Goal: Task Accomplishment & Management: Complete application form

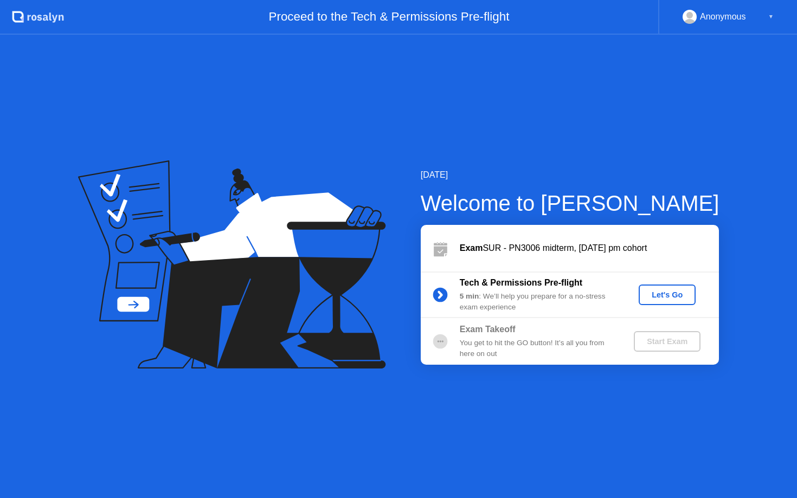
click at [662, 286] on button "Let's Go" at bounding box center [667, 295] width 57 height 21
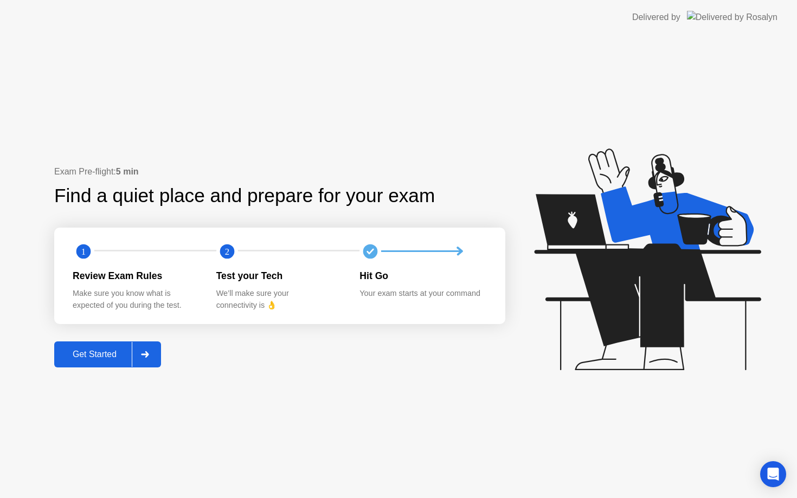
click at [107, 345] on button "Get Started" at bounding box center [107, 355] width 107 height 26
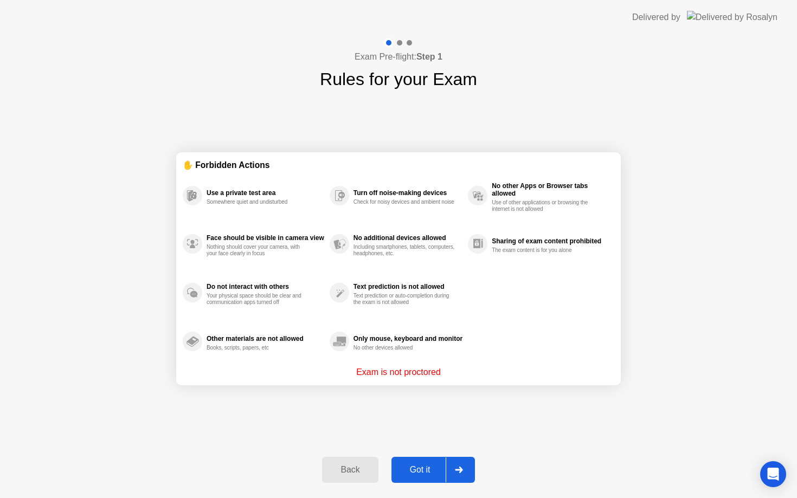
click at [419, 458] on button "Got it" at bounding box center [432, 470] width 83 height 26
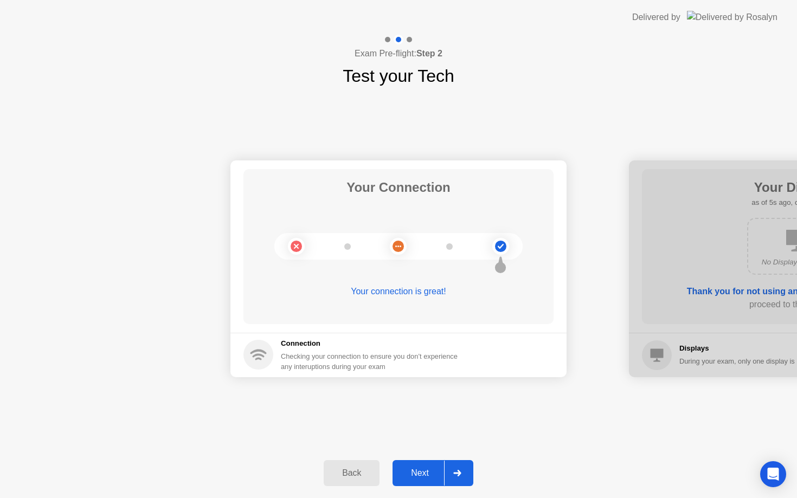
click at [420, 471] on div "Next" at bounding box center [420, 473] width 48 height 10
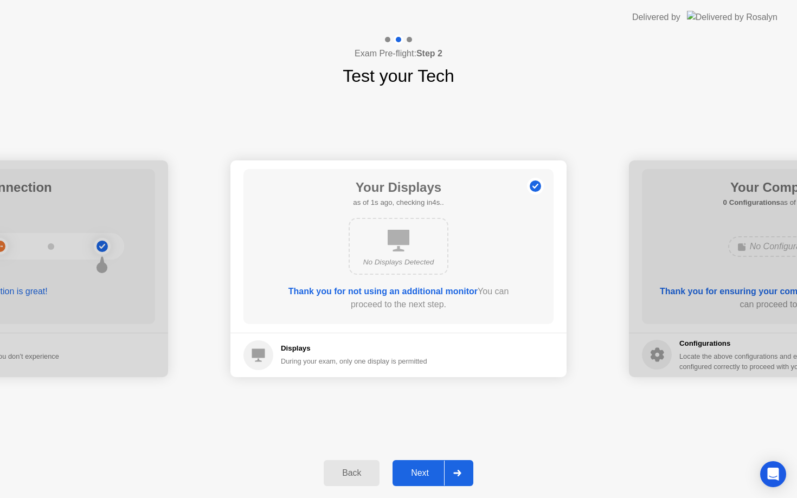
click at [426, 479] on button "Next" at bounding box center [433, 473] width 81 height 26
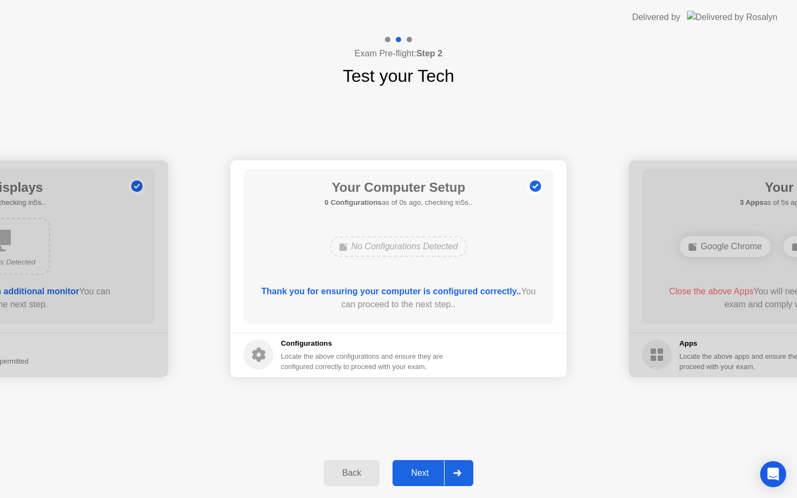
click at [426, 479] on button "Next" at bounding box center [433, 473] width 81 height 26
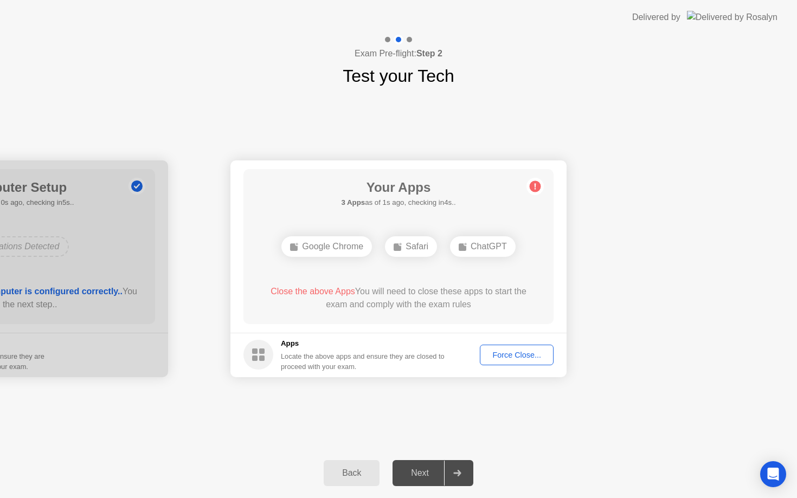
click at [520, 354] on div "Force Close..." at bounding box center [517, 355] width 66 height 9
click at [415, 475] on div "Next" at bounding box center [420, 473] width 48 height 10
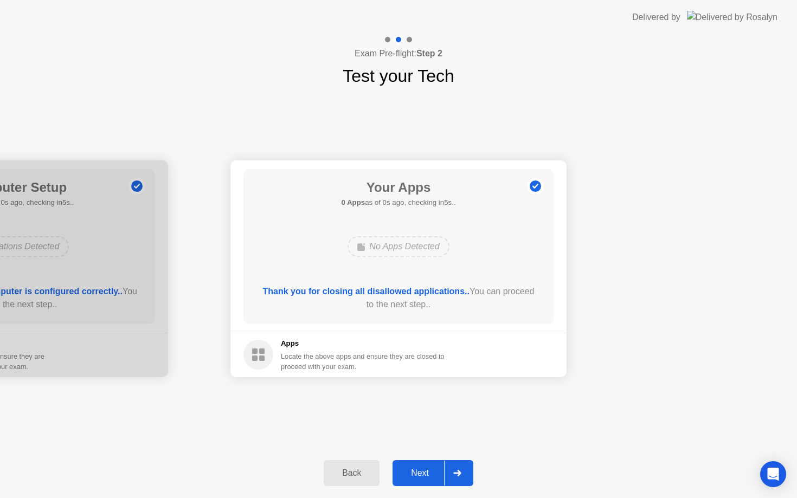
click at [415, 475] on div "Next" at bounding box center [420, 473] width 48 height 10
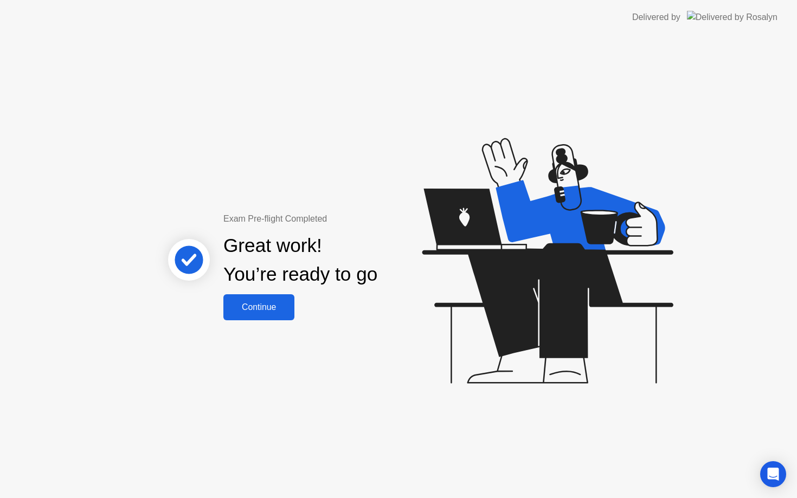
click at [248, 312] on div "Continue" at bounding box center [259, 308] width 65 height 10
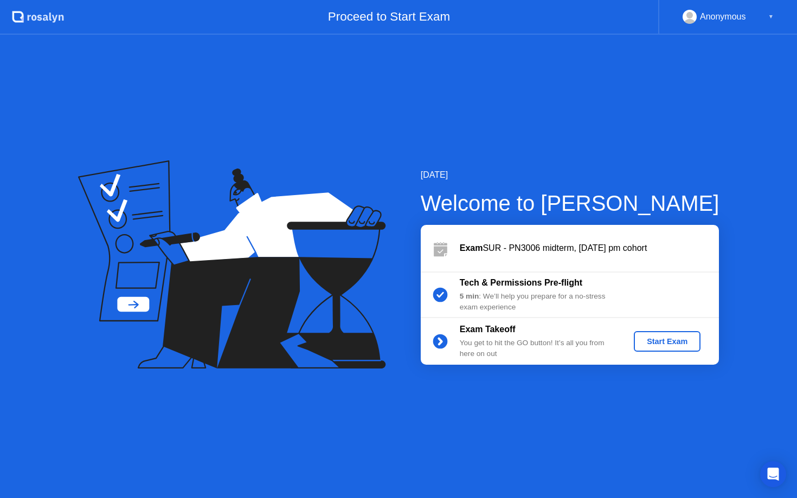
click at [653, 339] on div "Start Exam" at bounding box center [667, 341] width 58 height 9
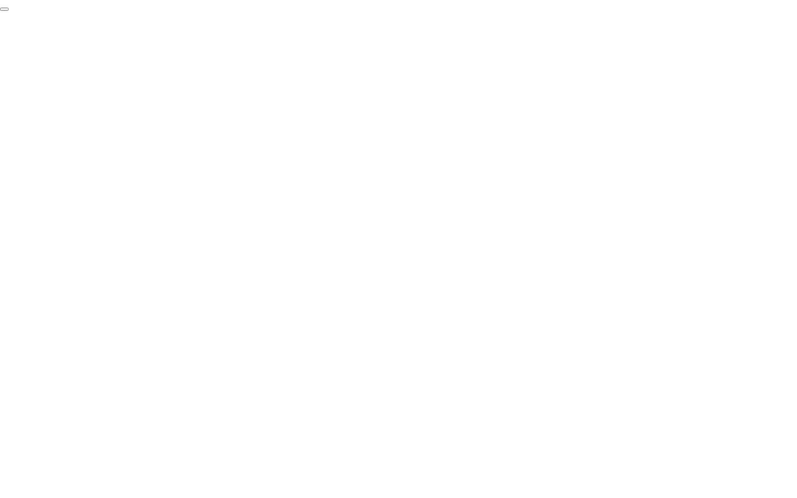
click div "End Proctoring Session"
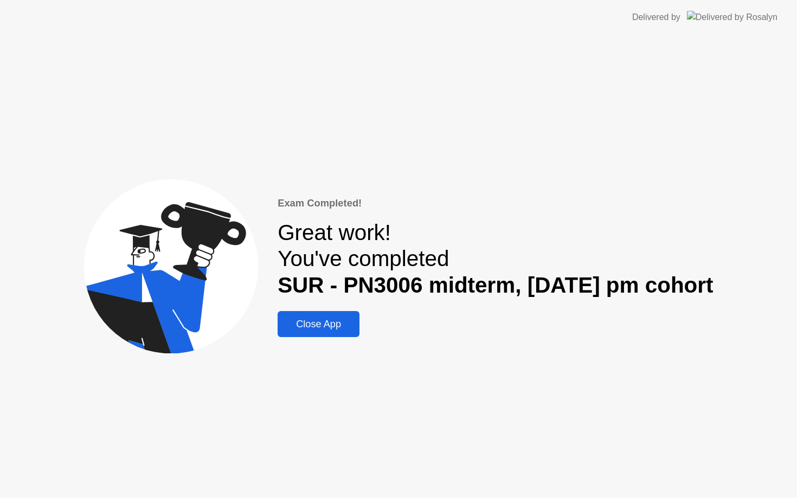
click at [298, 319] on div "Close App" at bounding box center [318, 324] width 75 height 11
